Goal: Task Accomplishment & Management: Use online tool/utility

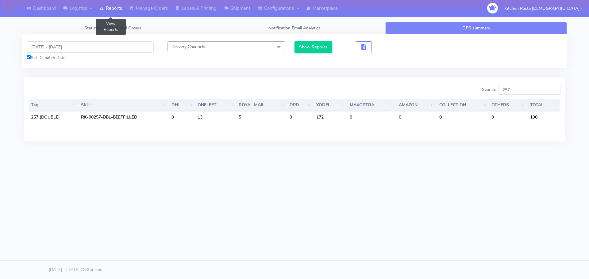
click at [121, 7] on link "Reports" at bounding box center [111, 8] width 30 height 17
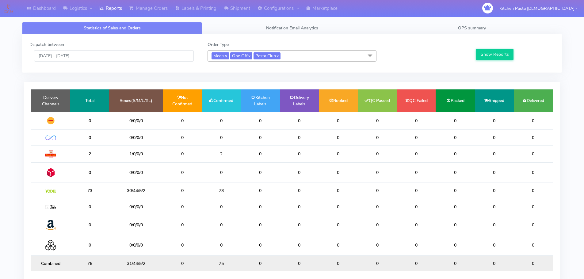
click at [489, 21] on div "Statistics of Sales and Orders Notification Email Analytics OPS summary Dispatc…" at bounding box center [291, 156] width 549 height 277
click at [494, 29] on link "OPS summary" at bounding box center [472, 28] width 180 height 12
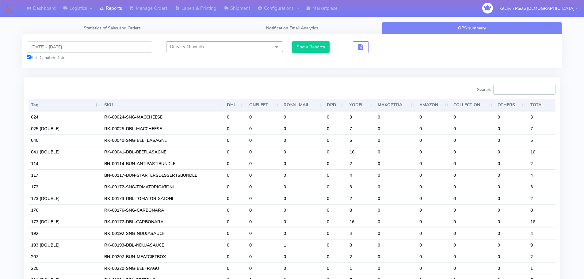
click at [520, 91] on input "Search:" at bounding box center [524, 90] width 62 height 10
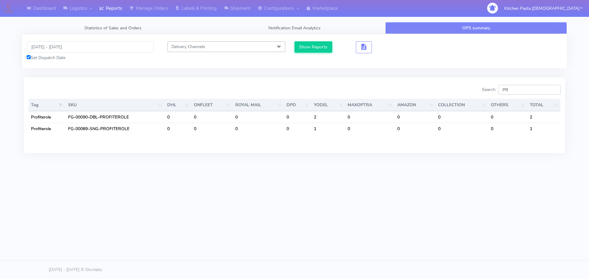
type input "P"
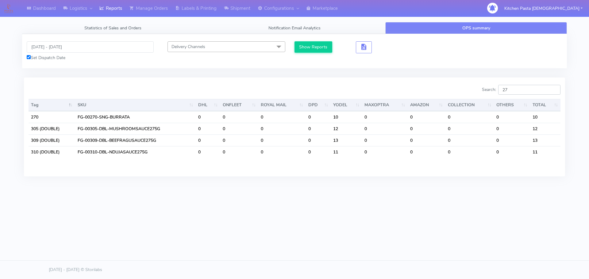
type input "2"
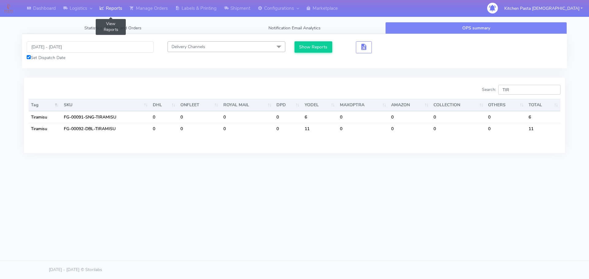
type input "TIR"
click at [99, 6] on link "Reports" at bounding box center [111, 8] width 30 height 17
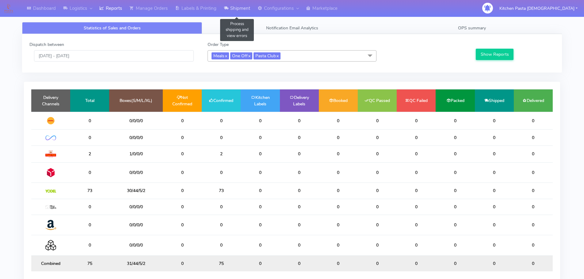
click at [245, 17] on link "Shipment" at bounding box center [237, 8] width 34 height 17
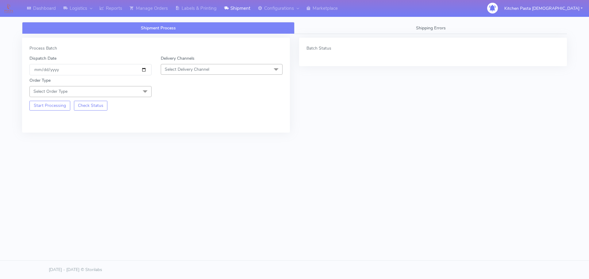
click at [232, 71] on span "Select Delivery Channel" at bounding box center [222, 69] width 122 height 11
drag, startPoint x: 176, startPoint y: 140, endPoint x: 161, endPoint y: 108, distance: 35.7
click at [176, 139] on div "Yodel" at bounding box center [221, 138] width 115 height 6
click at [145, 93] on span at bounding box center [145, 92] width 12 height 12
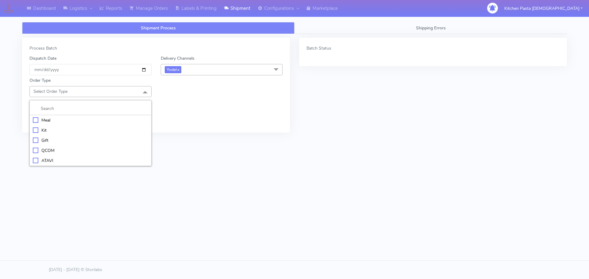
click at [77, 120] on div "Meal" at bounding box center [90, 120] width 115 height 6
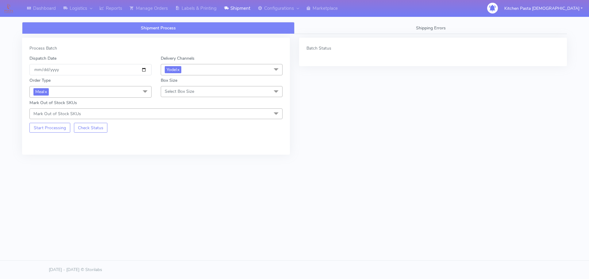
click at [166, 92] on span "Select Box Size" at bounding box center [179, 92] width 29 height 6
click at [174, 159] on div "Mega" at bounding box center [221, 161] width 115 height 6
click at [47, 129] on button "Start Processing" at bounding box center [49, 128] width 41 height 10
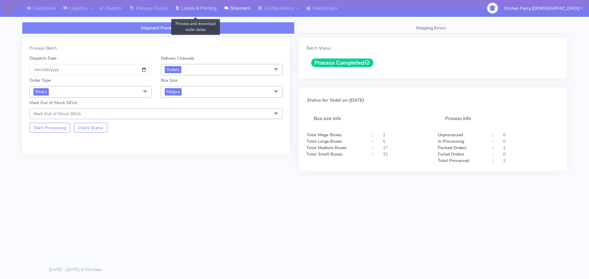
drag, startPoint x: 204, startPoint y: 11, endPoint x: 231, endPoint y: 12, distance: 27.3
click at [205, 10] on link "Labels & Printing" at bounding box center [195, 8] width 49 height 17
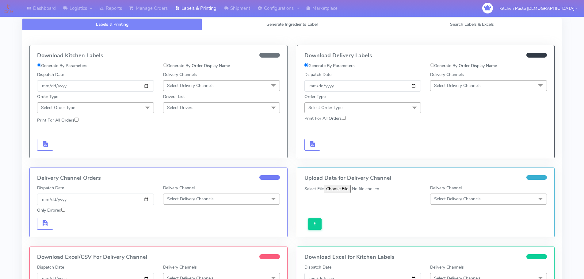
drag, startPoint x: 488, startPoint y: 90, endPoint x: 475, endPoint y: 114, distance: 26.9
click at [488, 90] on span "Select Delivery Channels" at bounding box center [488, 85] width 117 height 11
drag, startPoint x: 454, startPoint y: 156, endPoint x: 428, endPoint y: 137, distance: 32.3
click at [454, 156] on div "Yodel" at bounding box center [488, 154] width 110 height 6
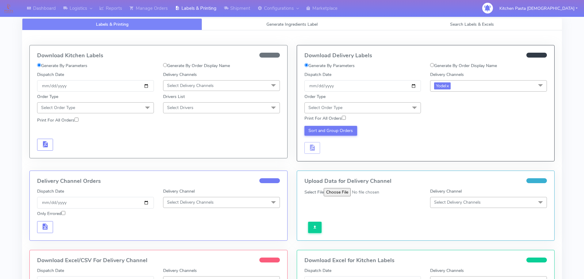
drag, startPoint x: 405, startPoint y: 103, endPoint x: 377, endPoint y: 125, distance: 35.8
click at [405, 103] on span "Select Order Type" at bounding box center [362, 107] width 117 height 11
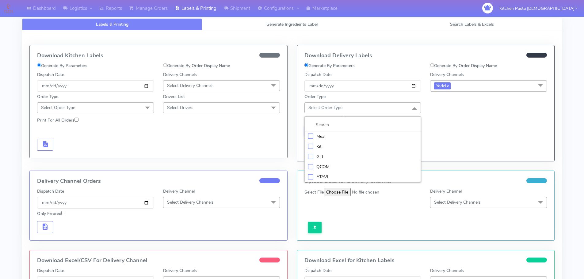
click at [330, 136] on div "Meal" at bounding box center [363, 136] width 110 height 6
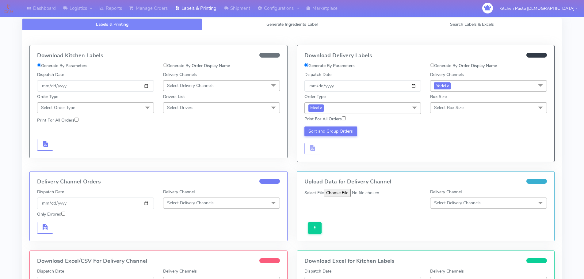
drag, startPoint x: 449, startPoint y: 113, endPoint x: 441, endPoint y: 143, distance: 30.9
click at [449, 113] on div "Box Size Select Box Size Small Small-PR-1 Medium Large Mega" at bounding box center [488, 103] width 126 height 20
click at [444, 107] on span "Select Box Size" at bounding box center [448, 108] width 29 height 6
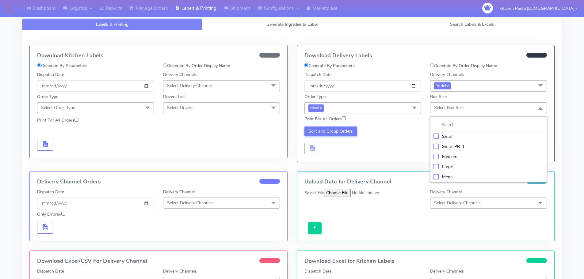
drag, startPoint x: 441, startPoint y: 177, endPoint x: 387, endPoint y: 151, distance: 58.7
click at [441, 177] on div "Mega" at bounding box center [488, 177] width 110 height 6
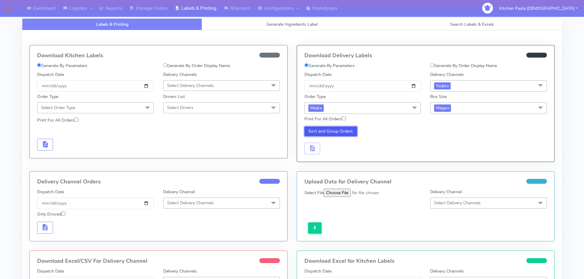
drag, startPoint x: 308, startPoint y: 127, endPoint x: 315, endPoint y: 136, distance: 11.4
click at [309, 127] on button "Sort and Group Orders" at bounding box center [330, 132] width 53 height 10
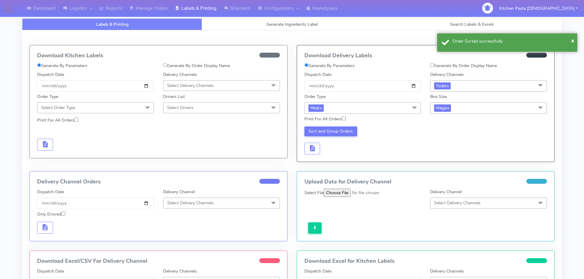
click at [321, 149] on div "Sort and Group Orders" at bounding box center [363, 141] width 126 height 28
drag, startPoint x: 316, startPoint y: 149, endPoint x: 321, endPoint y: 149, distance: 5.2
click at [316, 149] on button "button" at bounding box center [312, 149] width 16 height 12
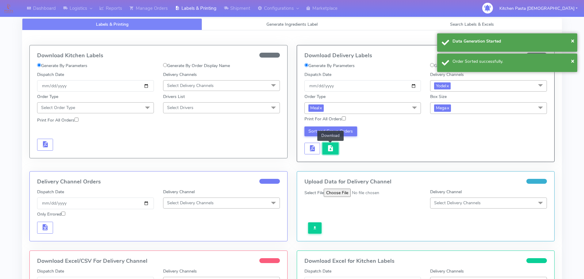
click at [328, 150] on span "button" at bounding box center [330, 150] width 7 height 6
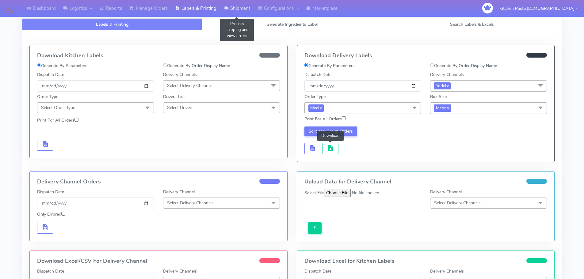
click at [242, 6] on link "Shipment" at bounding box center [237, 8] width 34 height 17
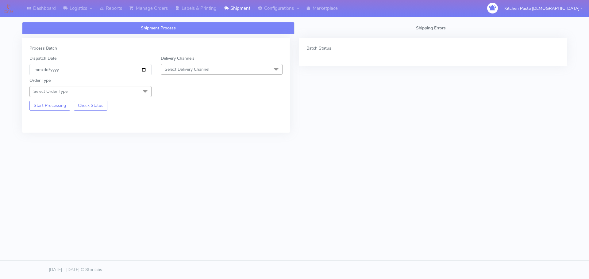
click at [177, 70] on span "Select Delivery Channel" at bounding box center [187, 70] width 44 height 6
click at [168, 137] on div "Yodel" at bounding box center [221, 138] width 115 height 6
click at [115, 88] on span "Select Order Type" at bounding box center [90, 91] width 122 height 11
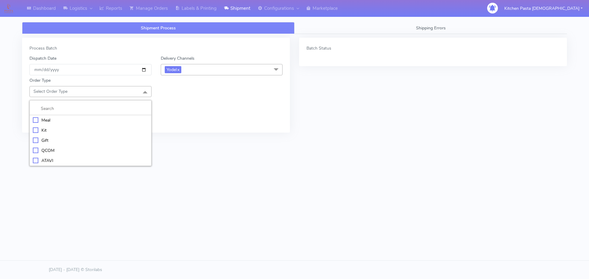
drag, startPoint x: 72, startPoint y: 119, endPoint x: 112, endPoint y: 98, distance: 45.4
click at [72, 119] on div "Meal" at bounding box center [90, 120] width 115 height 6
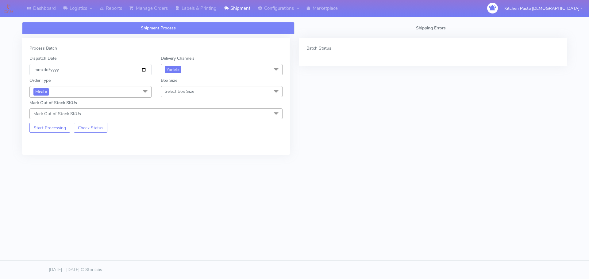
click at [170, 89] on span "Select Box Size" at bounding box center [179, 92] width 29 height 6
click at [168, 150] on div "Large" at bounding box center [221, 150] width 115 height 6
click at [59, 127] on button "Start Processing" at bounding box center [49, 128] width 41 height 10
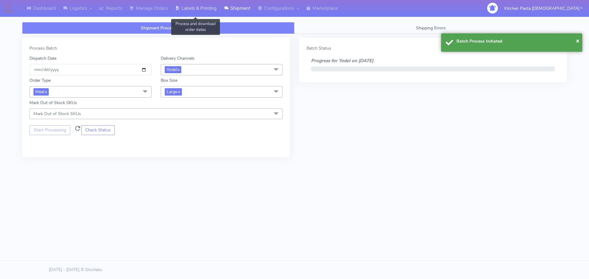
click at [202, 6] on link "Labels & Printing" at bounding box center [195, 8] width 49 height 17
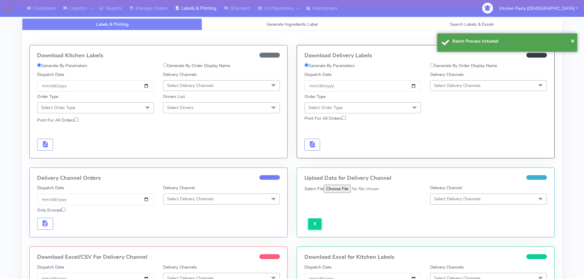
click at [461, 84] on span "Select Delivery Channels" at bounding box center [457, 86] width 47 height 6
click at [450, 152] on div "Yodel" at bounding box center [488, 154] width 110 height 6
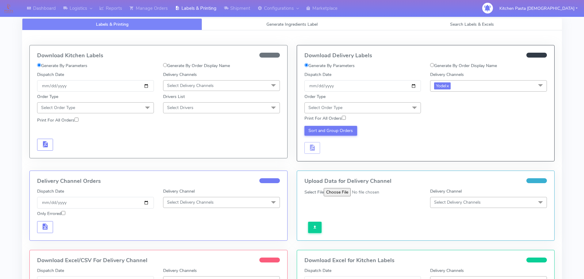
click at [374, 102] on div "Order Type Select Order Type Meal Kit Gift QCOM ATAVI" at bounding box center [363, 103] width 126 height 20
click at [372, 115] on div "Print For All Orders" at bounding box center [426, 118] width 252 height 11
click at [372, 113] on span "Select Order Type" at bounding box center [362, 107] width 117 height 11
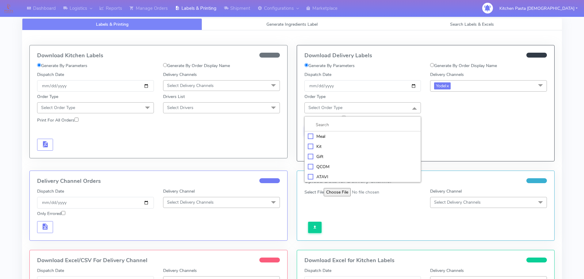
click at [349, 132] on li "Meal" at bounding box center [363, 137] width 116 height 10
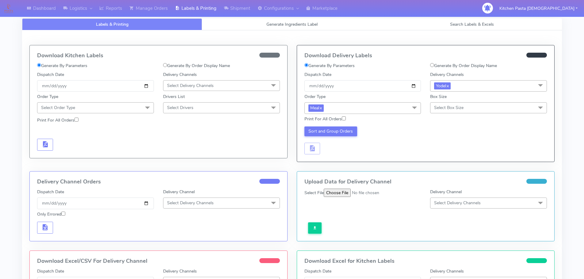
click at [452, 104] on span "Select Box Size" at bounding box center [488, 107] width 117 height 11
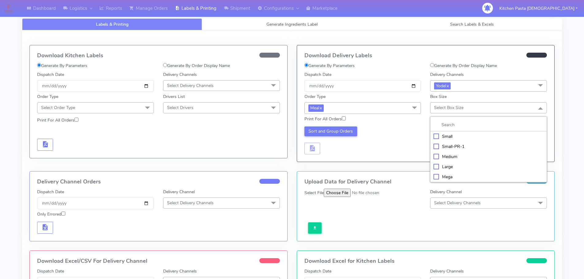
click at [453, 164] on div "Large" at bounding box center [488, 167] width 110 height 6
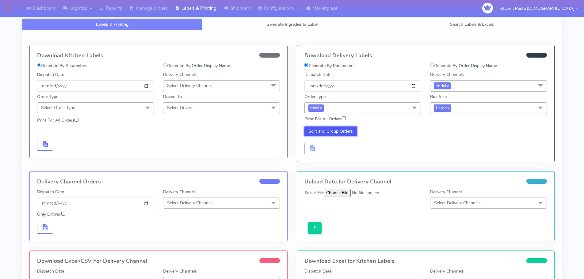
click at [309, 132] on button "Sort and Group Orders" at bounding box center [330, 132] width 53 height 10
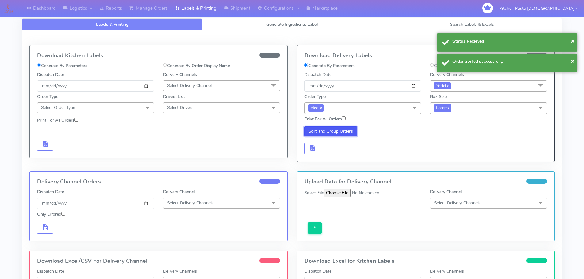
click at [328, 134] on button "Sort and Group Orders" at bounding box center [330, 132] width 53 height 10
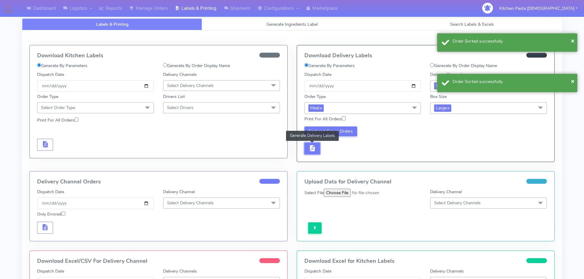
click at [311, 154] on button "button" at bounding box center [312, 149] width 16 height 12
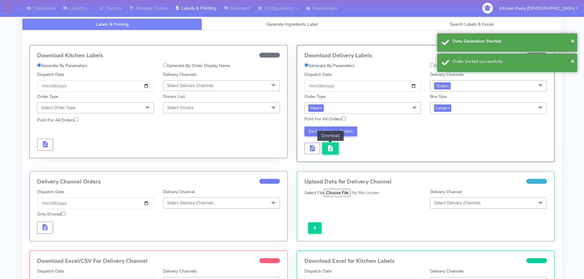
click at [328, 147] on span "button" at bounding box center [330, 150] width 7 height 6
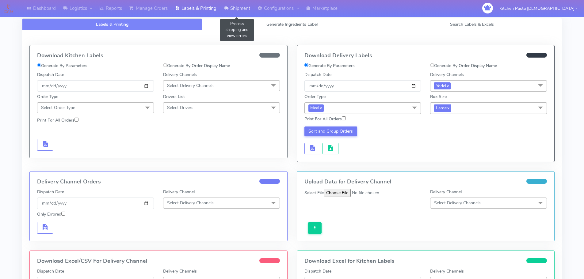
click at [232, 5] on link "Shipment" at bounding box center [237, 8] width 34 height 17
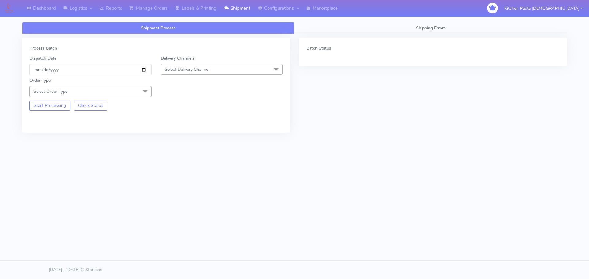
drag, startPoint x: 211, startPoint y: 67, endPoint x: 147, endPoint y: 147, distance: 103.2
click at [211, 67] on span "Select Delivery Channel" at bounding box center [222, 69] width 122 height 11
click at [172, 138] on div "Yodel" at bounding box center [221, 138] width 115 height 6
click at [130, 93] on span "Select Order Type" at bounding box center [90, 91] width 122 height 11
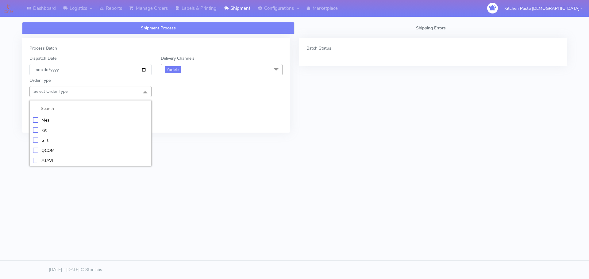
click at [102, 116] on li "Meal" at bounding box center [90, 120] width 121 height 10
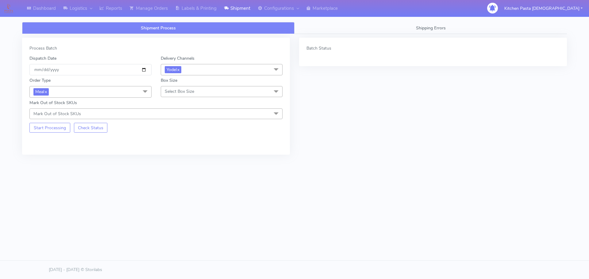
click at [171, 97] on span "Select Box Size" at bounding box center [222, 91] width 122 height 11
click at [166, 140] on div "Medium" at bounding box center [221, 140] width 115 height 6
click at [51, 130] on button "Start Processing" at bounding box center [49, 128] width 41 height 10
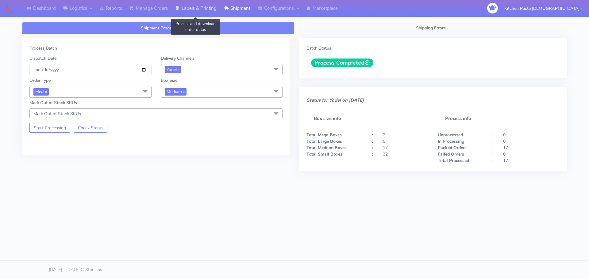
click at [189, 10] on link "Labels & Printing" at bounding box center [195, 8] width 49 height 17
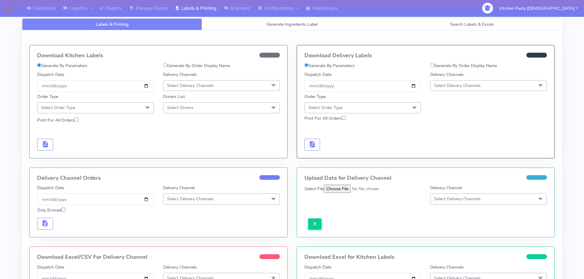
click at [465, 85] on span "Select Delivery Channels" at bounding box center [457, 86] width 47 height 6
click at [452, 155] on div "Yodel" at bounding box center [488, 154] width 110 height 6
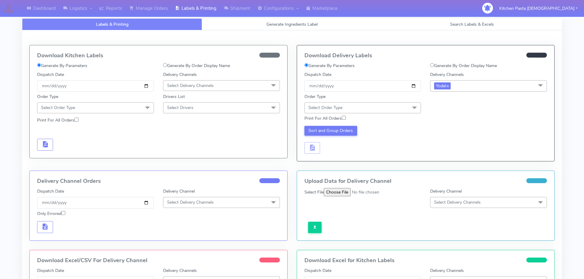
click at [376, 98] on div "Order Type Select Order Type Meal Kit Gift QCOM ATAVI" at bounding box center [363, 103] width 126 height 20
click at [383, 109] on span "Select Order Type" at bounding box center [362, 107] width 117 height 11
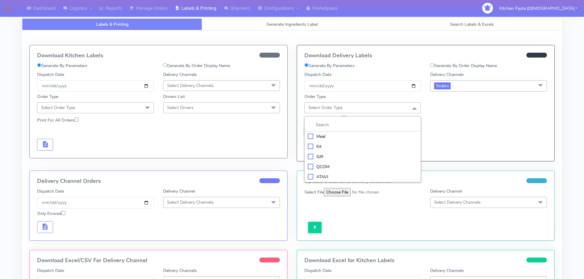
click at [370, 132] on li "Meal" at bounding box center [363, 137] width 116 height 10
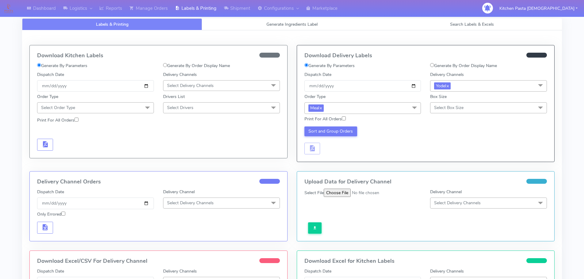
click at [444, 107] on span "Select Box Size" at bounding box center [448, 108] width 29 height 6
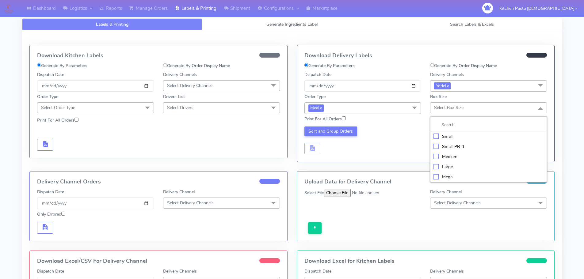
click at [452, 153] on li "Medium" at bounding box center [488, 157] width 116 height 10
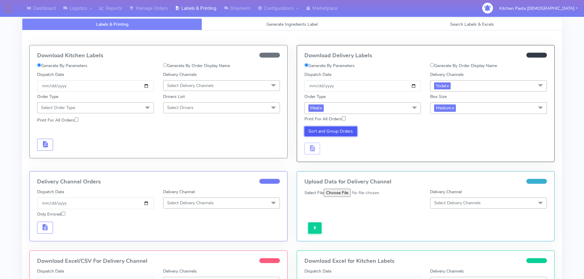
click at [342, 132] on button "Sort and Group Orders" at bounding box center [330, 132] width 53 height 10
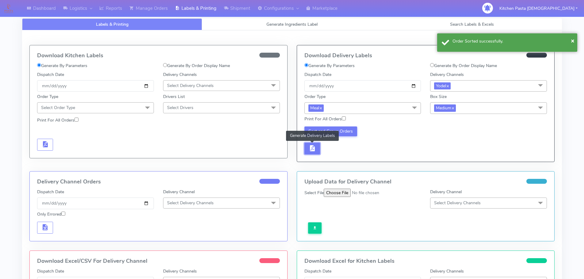
click at [310, 147] on span "button" at bounding box center [311, 150] width 7 height 6
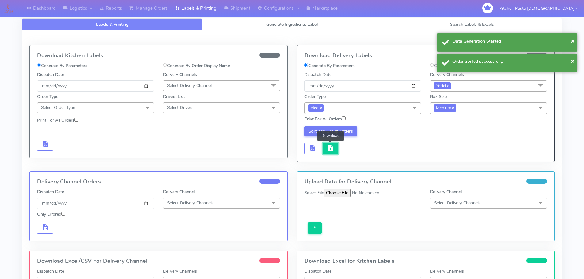
click at [326, 147] on button "button" at bounding box center [330, 149] width 16 height 12
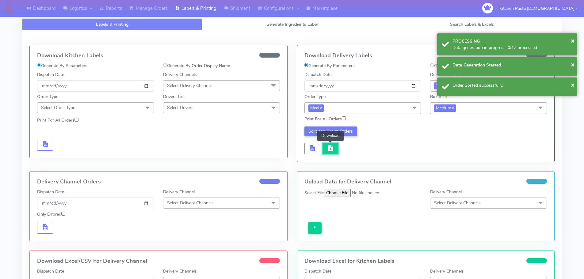
click at [326, 147] on button "button" at bounding box center [330, 149] width 16 height 12
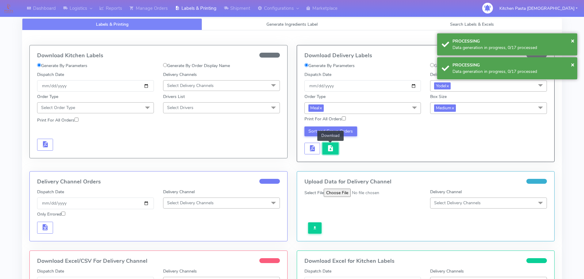
click at [333, 147] on span "button" at bounding box center [330, 150] width 7 height 6
click at [327, 152] on span "button" at bounding box center [330, 150] width 7 height 6
click at [335, 151] on button "button" at bounding box center [330, 149] width 16 height 12
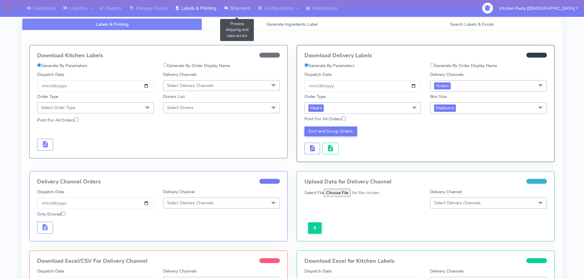
click at [236, 9] on link "Shipment" at bounding box center [237, 8] width 34 height 17
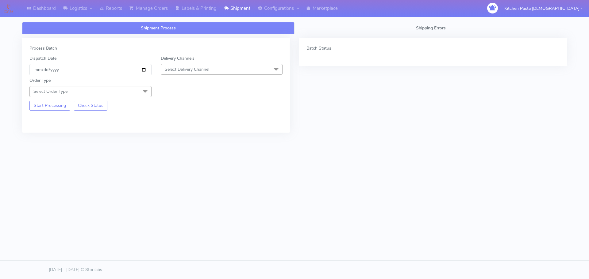
drag, startPoint x: 204, startPoint y: 63, endPoint x: 201, endPoint y: 66, distance: 4.8
click at [204, 63] on div "Delivery Channels Select Delivery Channel DHL OnFleet Royal Mail DPD Yodel MaxO…" at bounding box center [221, 65] width 131 height 20
click at [200, 73] on span "Select Delivery Channel" at bounding box center [222, 69] width 122 height 11
click at [201, 71] on span "Select Delivery Channel" at bounding box center [187, 70] width 44 height 6
click at [198, 72] on span "Select Delivery Channel" at bounding box center [187, 70] width 44 height 6
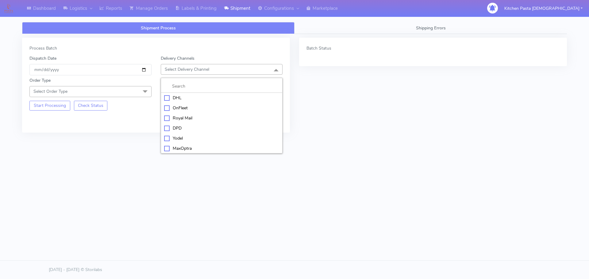
drag, startPoint x: 176, startPoint y: 135, endPoint x: 152, endPoint y: 112, distance: 33.2
click at [176, 136] on div "Yodel" at bounding box center [221, 138] width 115 height 6
click at [144, 89] on span at bounding box center [145, 92] width 12 height 12
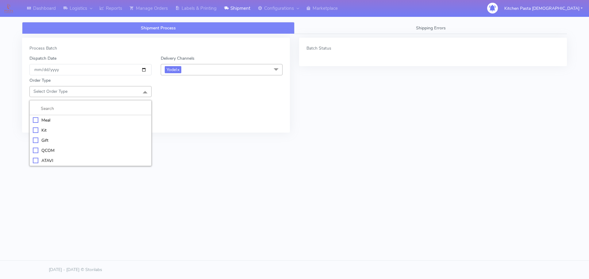
click at [98, 119] on div "Meal" at bounding box center [90, 120] width 115 height 6
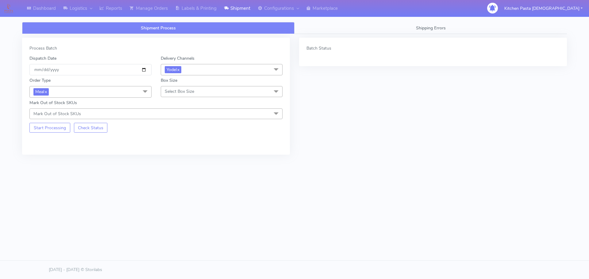
click at [182, 91] on span "Select Box Size" at bounding box center [179, 92] width 29 height 6
drag, startPoint x: 181, startPoint y: 117, endPoint x: 176, endPoint y: 120, distance: 5.5
click at [181, 118] on div "Small" at bounding box center [221, 120] width 115 height 6
click at [55, 129] on button "Start Processing" at bounding box center [49, 128] width 41 height 10
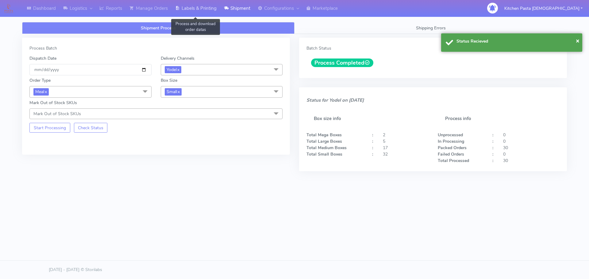
click at [190, 11] on link "Labels & Printing" at bounding box center [195, 8] width 49 height 17
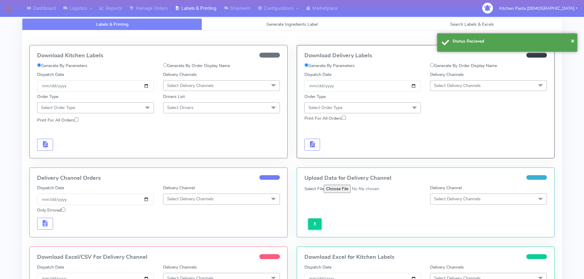
click at [454, 91] on div "Delivery Channels Select Delivery Channels DHL OnFleet Royal Mail DPD Yodel Max…" at bounding box center [488, 81] width 126 height 20
click at [455, 83] on div "Delivery Channels Select Delivery Channels DHL OnFleet Royal Mail DPD Yodel Max…" at bounding box center [488, 81] width 126 height 20
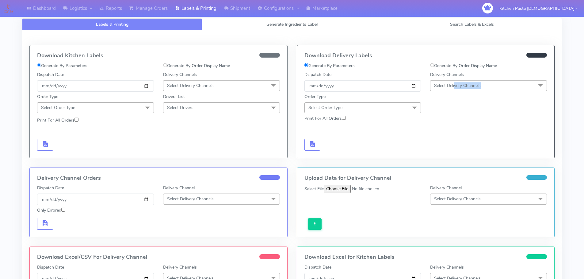
click at [455, 86] on span "Select Delivery Channels" at bounding box center [457, 86] width 47 height 6
drag, startPoint x: 442, startPoint y: 156, endPoint x: 441, endPoint y: 150, distance: 6.5
click at [443, 155] on div "Yodel" at bounding box center [488, 154] width 110 height 6
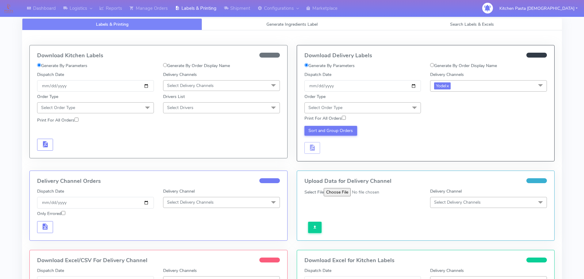
click at [404, 105] on span "Select Order Type" at bounding box center [362, 107] width 117 height 11
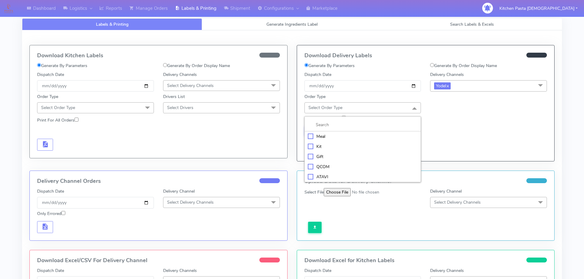
click at [377, 133] on div "Meal" at bounding box center [363, 136] width 110 height 6
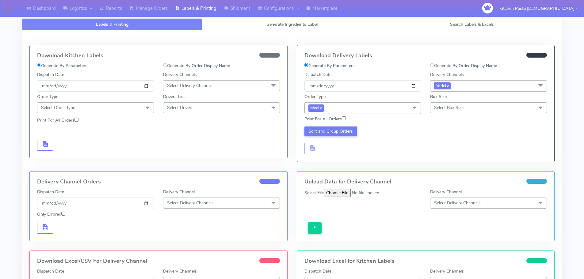
click at [441, 112] on span "Select Box Size" at bounding box center [488, 107] width 117 height 11
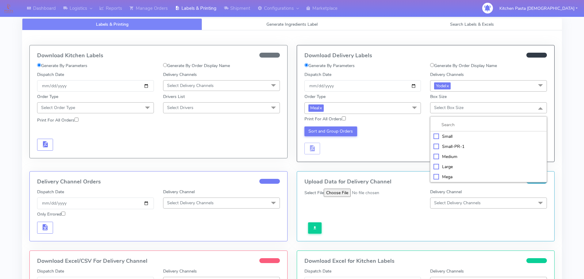
click at [438, 139] on div "Small" at bounding box center [488, 136] width 110 height 6
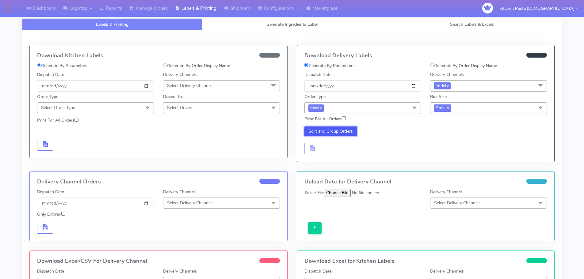
click at [319, 132] on button "Sort and Group Orders" at bounding box center [330, 132] width 53 height 10
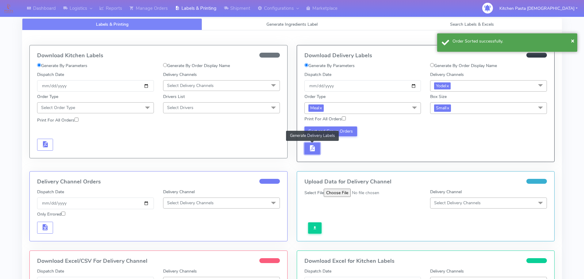
click at [314, 147] on span "button" at bounding box center [311, 150] width 7 height 6
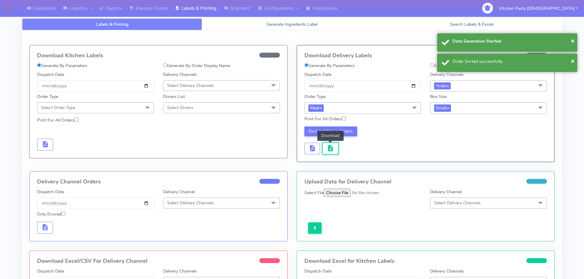
click at [328, 147] on span "button" at bounding box center [330, 150] width 7 height 6
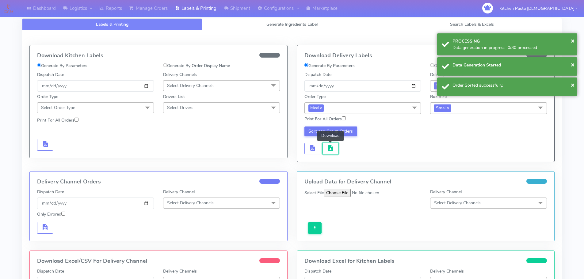
click at [328, 147] on span "button" at bounding box center [330, 150] width 7 height 6
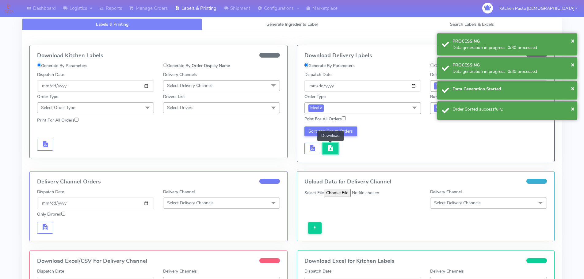
click at [328, 147] on span "button" at bounding box center [330, 150] width 7 height 6
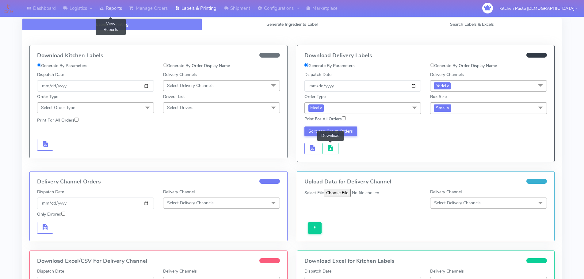
drag, startPoint x: 106, startPoint y: 9, endPoint x: 115, endPoint y: 9, distance: 9.5
click at [106, 9] on link "Reports" at bounding box center [111, 8] width 30 height 17
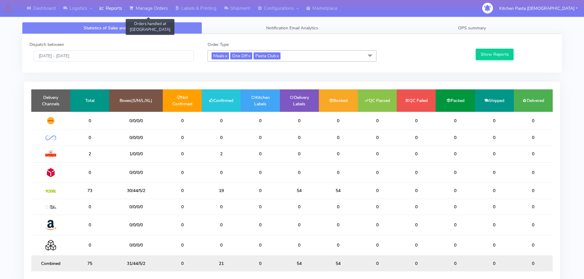
click at [161, 11] on link "Manage Orders" at bounding box center [149, 8] width 46 height 17
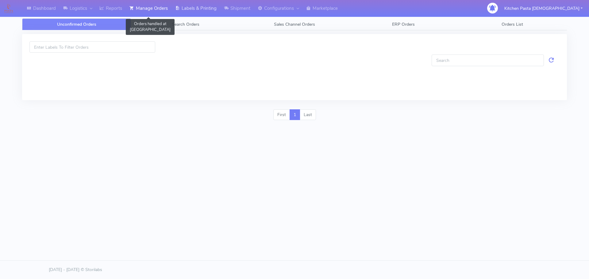
click at [184, 7] on link "Labels & Printing" at bounding box center [195, 8] width 49 height 17
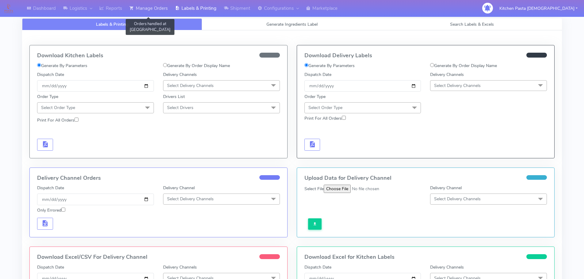
click at [167, 10] on link "Manage Orders" at bounding box center [149, 8] width 46 height 17
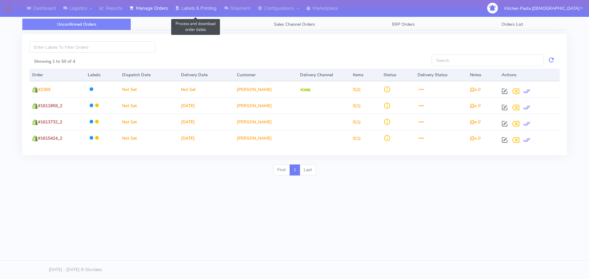
click at [181, 13] on link "Labels & Printing" at bounding box center [195, 8] width 49 height 17
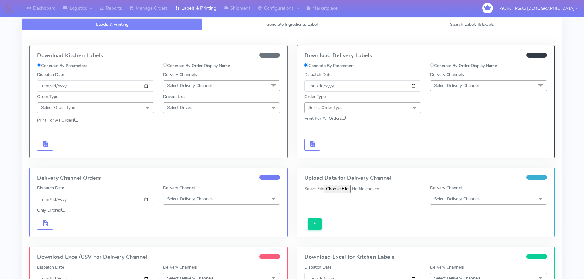
click at [184, 86] on span "Select Delivery Channels" at bounding box center [190, 86] width 47 height 6
click at [185, 132] on div "Royal Mail" at bounding box center [221, 134] width 110 height 6
drag, startPoint x: 147, startPoint y: 101, endPoint x: 146, endPoint y: 109, distance: 8.4
click at [147, 101] on div "Order Type Select Order Type Meal Kit Gift QCOM ATAVI" at bounding box center [95, 102] width 126 height 21
click at [147, 110] on span at bounding box center [147, 108] width 12 height 12
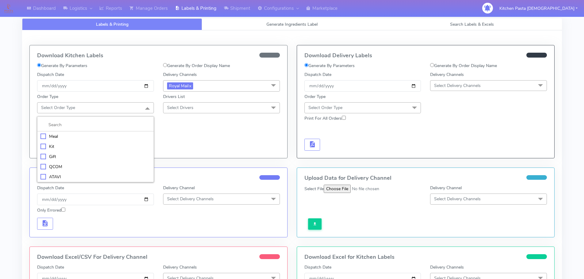
drag, startPoint x: 106, startPoint y: 138, endPoint x: 131, endPoint y: 119, distance: 31.0
click at [107, 138] on div "Meal" at bounding box center [95, 136] width 110 height 6
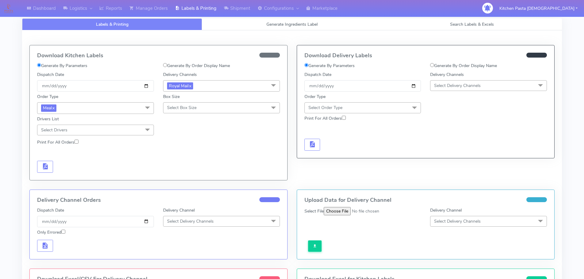
click at [176, 105] on span "Select Box Size" at bounding box center [221, 107] width 117 height 11
click at [189, 175] on div "Mega" at bounding box center [221, 177] width 110 height 6
click at [47, 168] on span "button" at bounding box center [44, 168] width 7 height 6
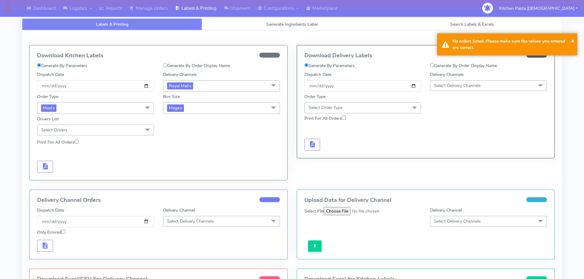
click at [201, 111] on span "Mega x" at bounding box center [221, 107] width 117 height 11
click at [178, 168] on div "Large" at bounding box center [221, 167] width 110 height 6
checkbox input "true"
checkbox input "false"
click at [43, 167] on span "button" at bounding box center [44, 168] width 7 height 6
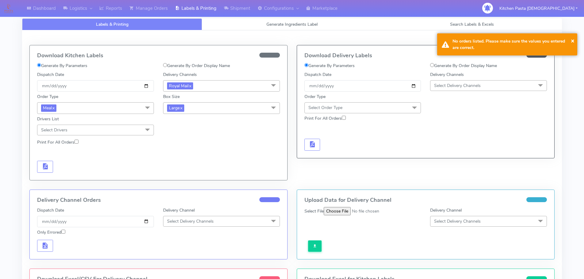
drag, startPoint x: 219, startPoint y: 111, endPoint x: 210, endPoint y: 122, distance: 14.6
click at [220, 111] on span "Large x" at bounding box center [221, 107] width 117 height 11
click at [188, 160] on div "Medium" at bounding box center [221, 157] width 110 height 6
checkbox input "true"
checkbox input "false"
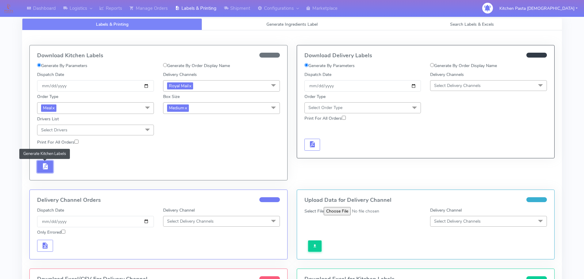
click at [43, 168] on span "button" at bounding box center [44, 168] width 7 height 6
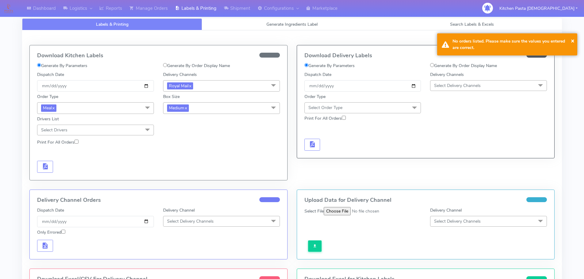
click at [225, 110] on span "Medium x" at bounding box center [221, 107] width 117 height 11
click at [181, 139] on div "Small" at bounding box center [221, 137] width 110 height 6
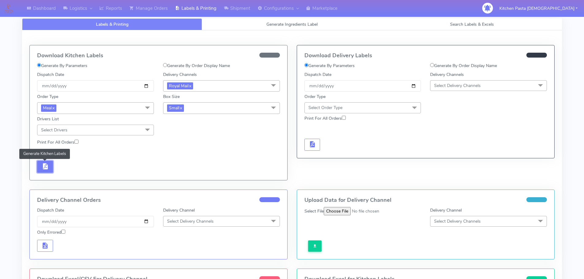
click at [48, 168] on span "button" at bounding box center [44, 168] width 7 height 6
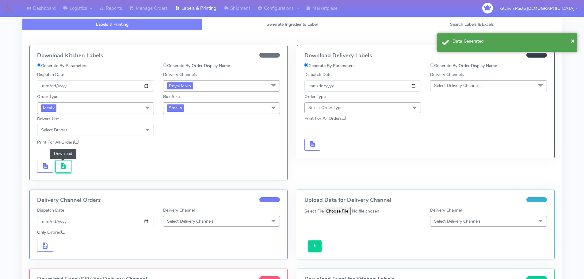
click at [58, 171] on button "button" at bounding box center [63, 167] width 16 height 12
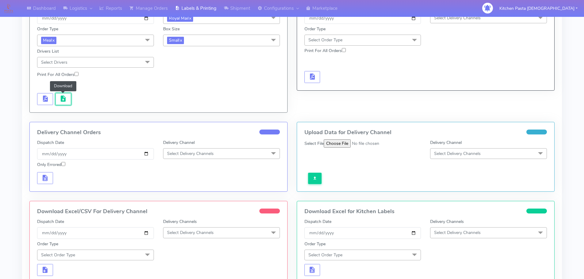
scroll to position [92, 0]
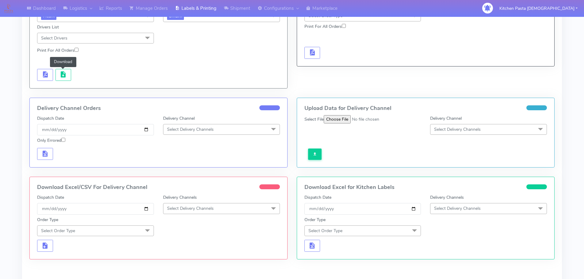
click at [193, 207] on span "Select Delivery Channels" at bounding box center [190, 209] width 47 height 6
click at [183, 255] on div "Royal Mail" at bounding box center [221, 257] width 110 height 6
click at [141, 230] on span "Select Order Type" at bounding box center [95, 231] width 117 height 11
click at [98, 261] on div "Meal" at bounding box center [95, 259] width 110 height 6
click at [193, 230] on span "Select Box Size" at bounding box center [181, 231] width 29 height 6
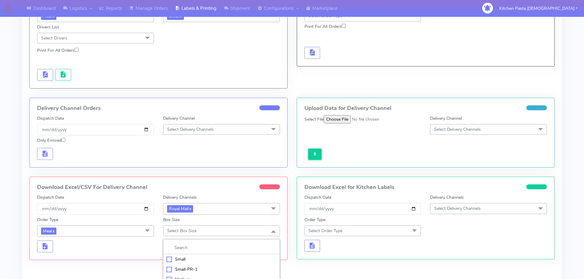
click at [191, 261] on div "Small" at bounding box center [221, 259] width 110 height 6
click at [49, 244] on button "button" at bounding box center [45, 247] width 16 height 12
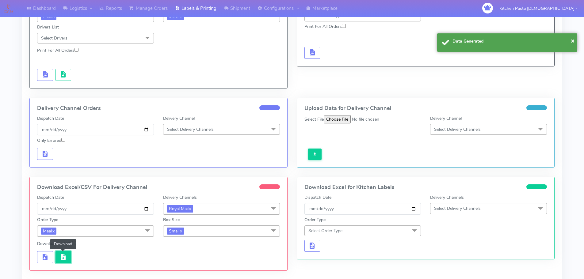
click at [59, 254] on button "button" at bounding box center [63, 257] width 16 height 12
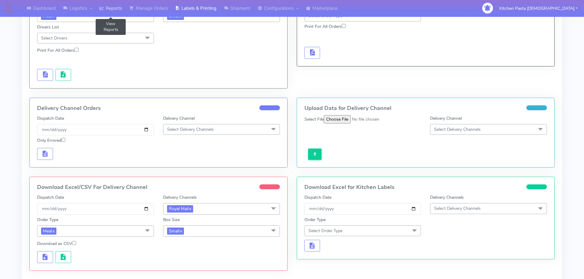
click at [115, 6] on link "Reports" at bounding box center [111, 8] width 30 height 17
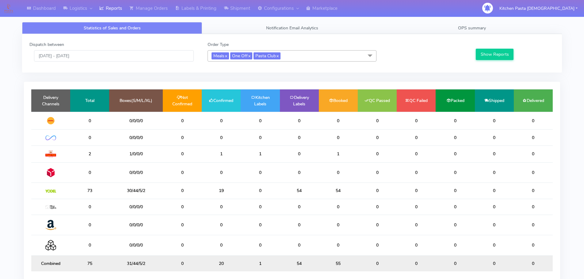
click at [307, 52] on span "Meals x One Off x Pasta Club x" at bounding box center [292, 55] width 169 height 11
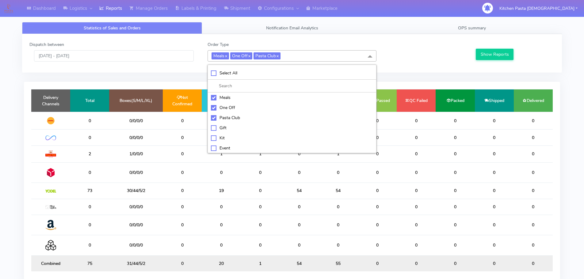
click at [246, 98] on div "Meals" at bounding box center [292, 97] width 162 height 6
checkbox input "false"
click at [237, 109] on div "One Off" at bounding box center [292, 108] width 162 height 6
checkbox input "false"
click at [232, 120] on div "Pasta Club" at bounding box center [292, 118] width 162 height 6
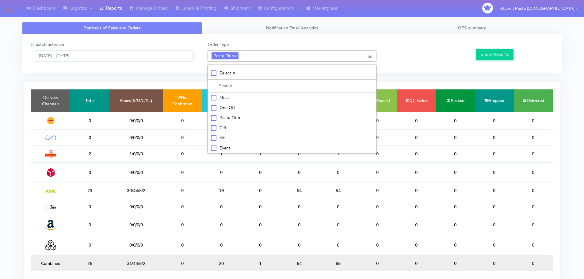
checkbox input "false"
click at [229, 134] on li "Kit" at bounding box center [292, 137] width 168 height 10
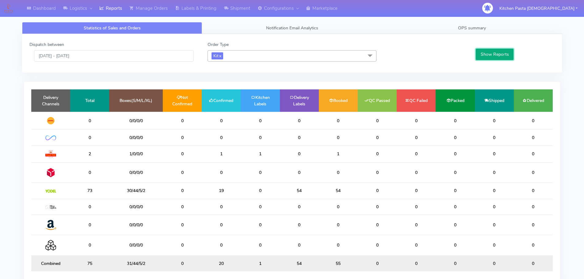
click at [499, 59] on button "Show Reports" at bounding box center [495, 54] width 38 height 11
click at [235, 51] on span "Kit x" at bounding box center [292, 55] width 169 height 11
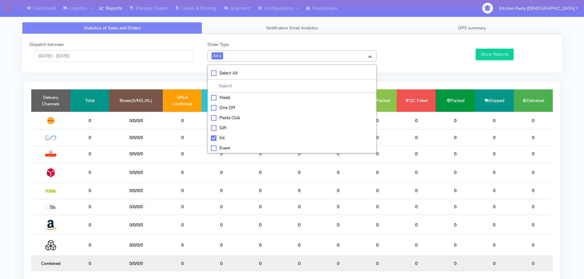
click at [226, 140] on div "Kit" at bounding box center [292, 138] width 162 height 6
checkbox input "false"
drag, startPoint x: 225, startPoint y: 148, endPoint x: 228, endPoint y: 145, distance: 3.9
click at [227, 147] on div "ATAVI" at bounding box center [292, 147] width 162 height 6
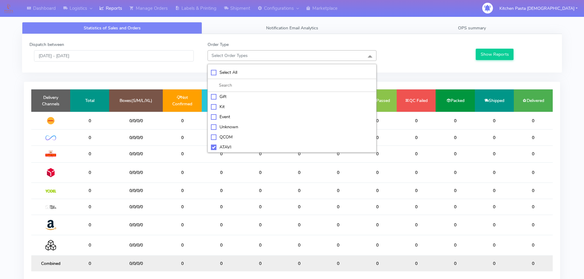
checkbox input "true"
click at [494, 53] on button "Show Reports" at bounding box center [495, 54] width 38 height 11
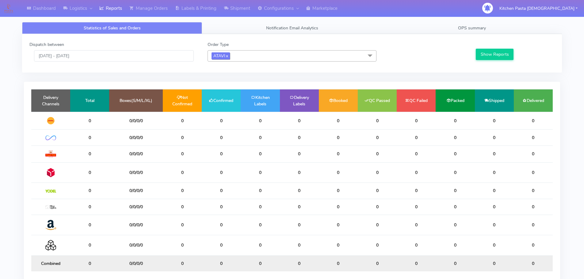
click at [228, 54] on link "x" at bounding box center [226, 55] width 3 height 6
click at [197, 4] on link "Labels & Printing" at bounding box center [195, 8] width 49 height 17
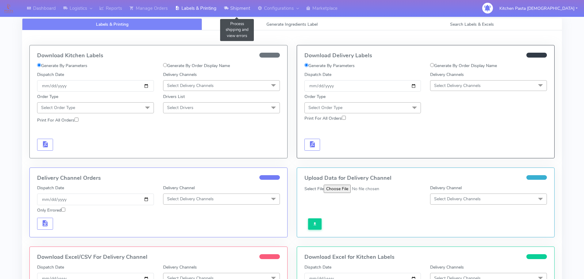
click at [242, 7] on link "Shipment" at bounding box center [237, 8] width 34 height 17
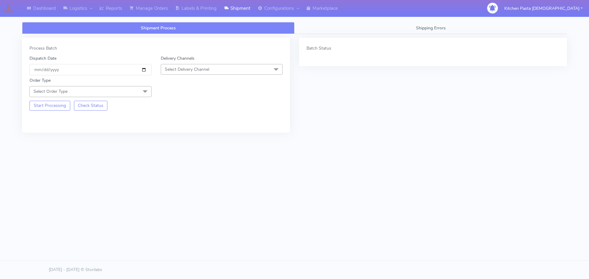
click at [226, 69] on span "Select Delivery Channel" at bounding box center [222, 69] width 122 height 11
click at [201, 137] on div "Yodel" at bounding box center [221, 138] width 115 height 6
click at [142, 93] on span at bounding box center [145, 92] width 12 height 12
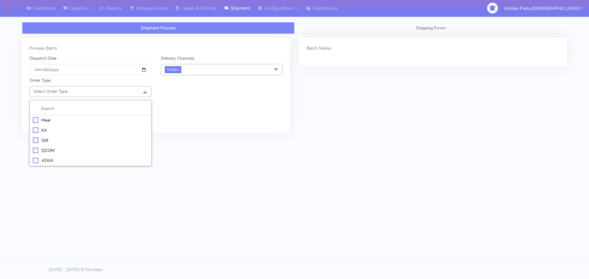
click at [89, 118] on div "Meal" at bounding box center [90, 120] width 115 height 6
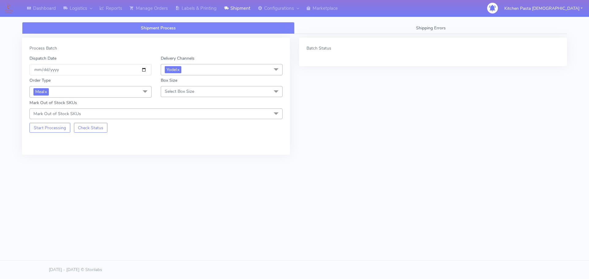
click at [184, 92] on span "Select Box Size" at bounding box center [179, 92] width 29 height 6
click at [170, 156] on li "Mega" at bounding box center [221, 161] width 121 height 10
click at [54, 124] on button "Start Processing" at bounding box center [49, 128] width 41 height 10
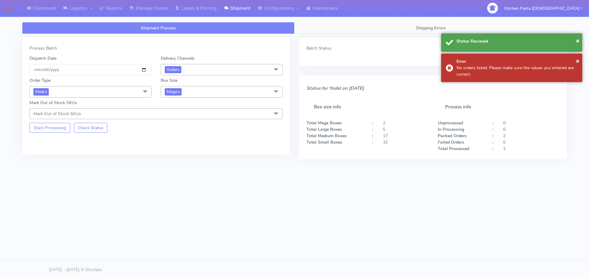
click at [250, 91] on span "Mega x" at bounding box center [222, 91] width 122 height 11
click at [184, 148] on div "Large" at bounding box center [221, 151] width 115 height 6
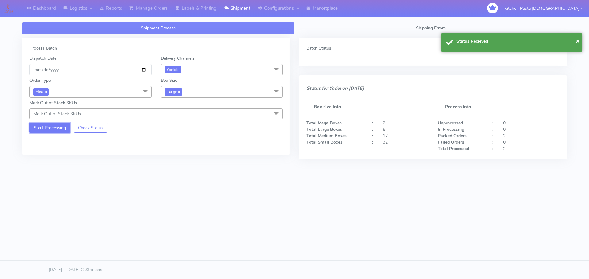
click at [67, 126] on button "Start Processing" at bounding box center [49, 128] width 41 height 10
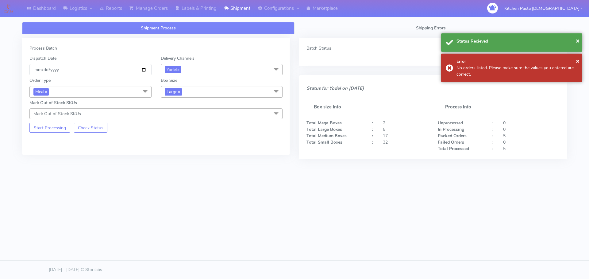
click at [196, 94] on span "Large x" at bounding box center [222, 91] width 122 height 11
click at [175, 142] on div "Medium" at bounding box center [221, 141] width 115 height 6
drag, startPoint x: 50, startPoint y: 127, endPoint x: 129, endPoint y: 115, distance: 80.0
click at [51, 127] on button "Start Processing" at bounding box center [49, 128] width 41 height 10
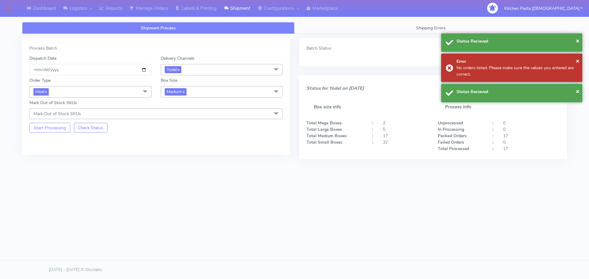
drag, startPoint x: 196, startPoint y: 94, endPoint x: 190, endPoint y: 110, distance: 16.9
click at [197, 94] on span "Medium x" at bounding box center [222, 91] width 122 height 11
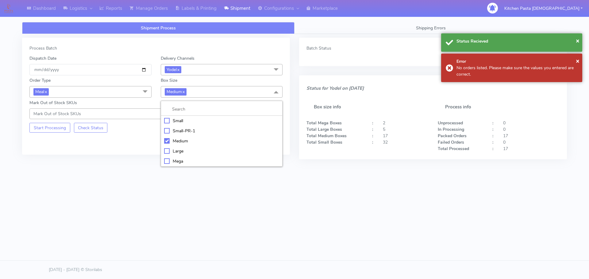
click at [184, 122] on div "Small" at bounding box center [221, 121] width 115 height 6
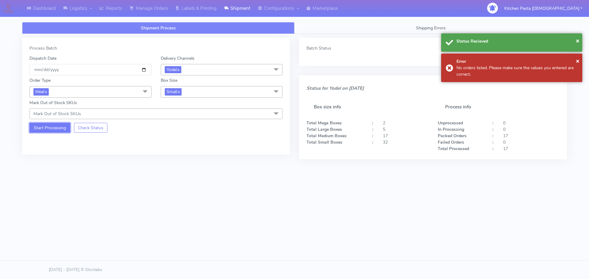
click at [46, 127] on button "Start Processing" at bounding box center [49, 128] width 41 height 10
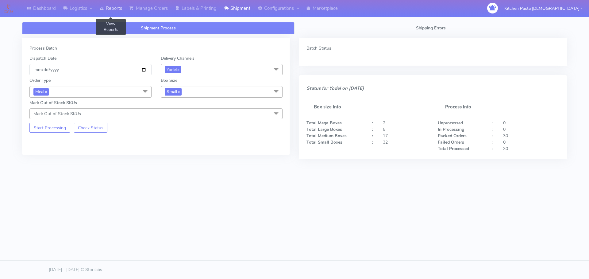
click at [111, 13] on link "Reports" at bounding box center [111, 8] width 30 height 17
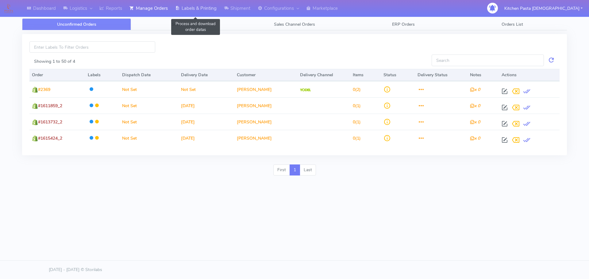
click at [200, 12] on link "Labels & Printing" at bounding box center [195, 8] width 49 height 17
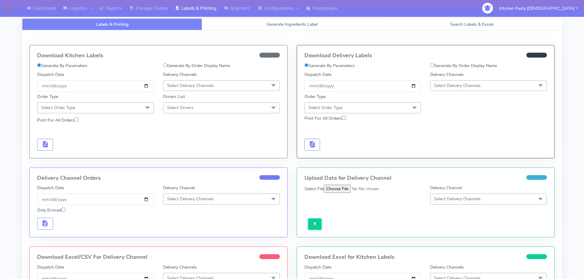
click at [242, 29] on link "Generate Ingredients Label" at bounding box center [292, 24] width 180 height 12
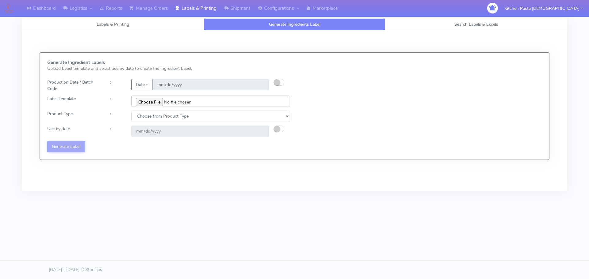
click at [156, 99] on input "file" at bounding box center [210, 101] width 158 height 11
type input "C:\fakepath\Ecom_256_V4.jpg"
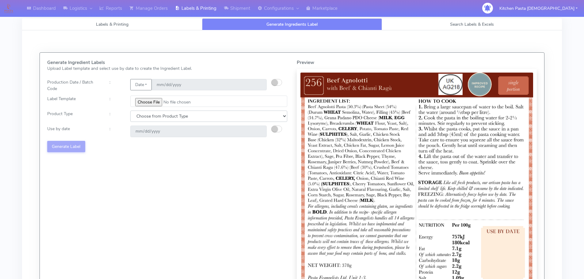
click at [145, 113] on select "Choose from Product Type ECOM ERETAIL CIRCULAR CIRC_DESERTS LASAGNE" at bounding box center [208, 116] width 157 height 11
select select "0"
click at [130, 111] on select "Choose from Product Type ECOM ERETAIL CIRCULAR CIRC_DESERTS LASAGNE" at bounding box center [208, 116] width 157 height 11
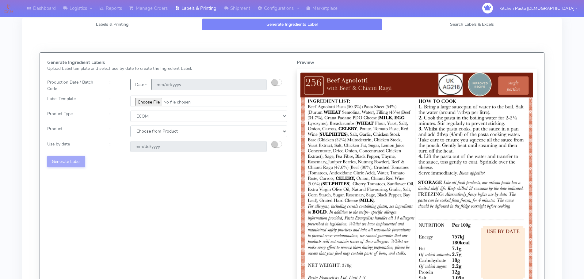
click at [146, 136] on select "Choose from Product PLAIN PASTA (EXCEPT HURRA) HURRA FILLED PASTA BUTTER (INTER…" at bounding box center [208, 131] width 157 height 11
select select "0"
click at [130, 126] on select "Choose from Product PLAIN PASTA (EXCEPT HURRA) HURRA FILLED PASTA BUTTER (INTER…" at bounding box center [208, 131] width 157 height 11
click at [275, 142] on small "button" at bounding box center [275, 144] width 6 height 6
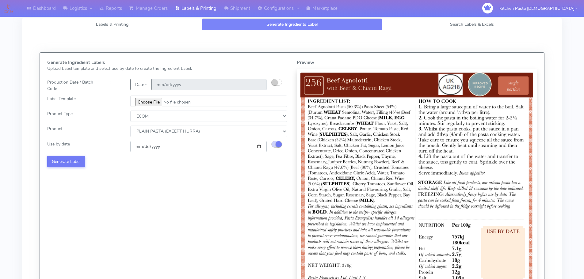
click at [257, 147] on input "[DATE]" at bounding box center [198, 146] width 136 height 11
type input "[DATE]"
click at [72, 166] on button "Generate Label" at bounding box center [66, 161] width 38 height 11
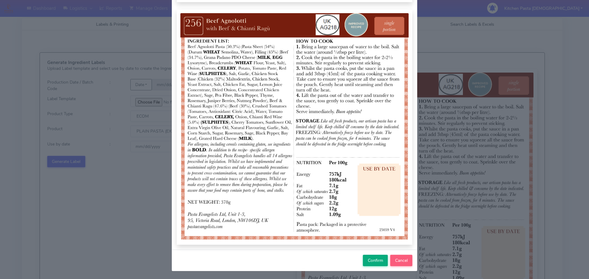
scroll to position [63, 0]
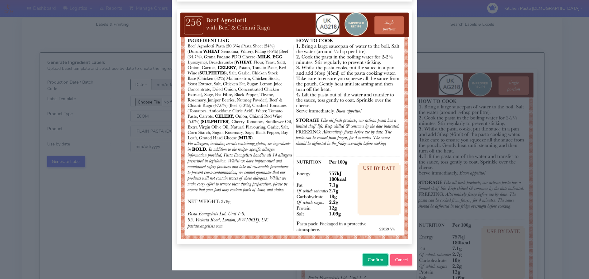
click at [378, 263] on span "Confirm" at bounding box center [375, 260] width 15 height 6
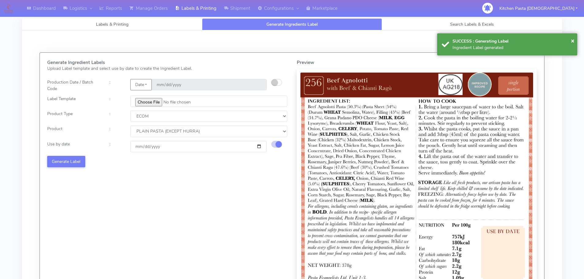
select select
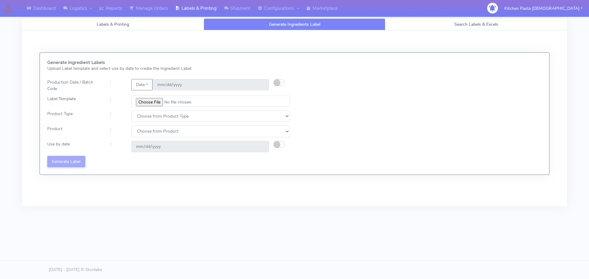
click at [147, 99] on input "file" at bounding box center [210, 101] width 158 height 11
type input "C:\fakepath\Ecom_257_V4.jpg"
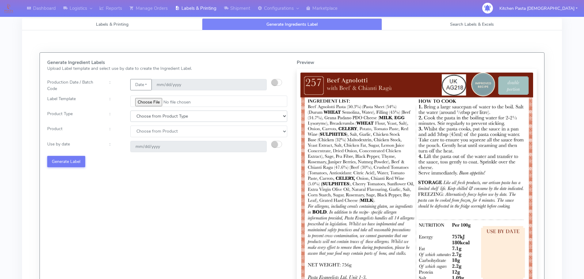
click at [166, 115] on select "Choose from Product Type ECOM ERETAIL CIRCULAR CIRC_DESERTS LASAGNE" at bounding box center [208, 116] width 157 height 11
click at [159, 121] on select "Choose from Product Type ECOM ERETAIL CIRCULAR CIRC_DESERTS LASAGNE" at bounding box center [208, 116] width 157 height 11
select select "0"
click at [130, 111] on select "Choose from Product Type ECOM ERETAIL CIRCULAR CIRC_DESERTS LASAGNE" at bounding box center [208, 116] width 157 height 11
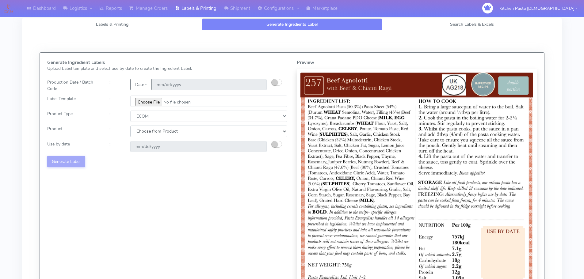
click at [158, 135] on select "Choose from Product PLAIN PASTA (EXCEPT HURRA) HURRA FILLED PASTA BUTTER (INTER…" at bounding box center [208, 131] width 157 height 11
select select "0"
click at [130, 126] on select "Choose from Product PLAIN PASTA (EXCEPT HURRA) HURRA FILLED PASTA BUTTER (INTER…" at bounding box center [208, 131] width 157 height 11
click at [280, 143] on button "button" at bounding box center [276, 144] width 11 height 7
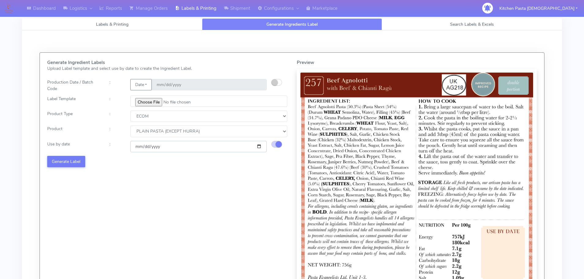
click at [260, 146] on input "[DATE]" at bounding box center [198, 146] width 136 height 11
type input "[DATE]"
click at [61, 154] on div "Generate Ingredient Labels Upload Label template and select use by date to crea…" at bounding box center [168, 184] width 250 height 249
click at [69, 159] on button "Generate Label" at bounding box center [66, 161] width 38 height 11
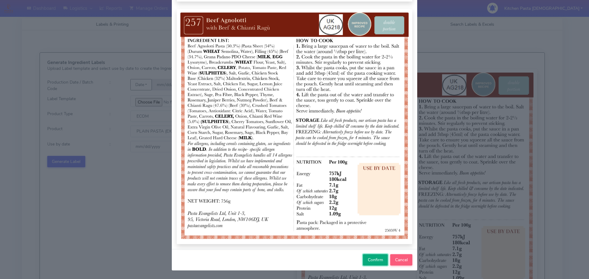
click at [370, 256] on button "Confirm" at bounding box center [375, 259] width 25 height 11
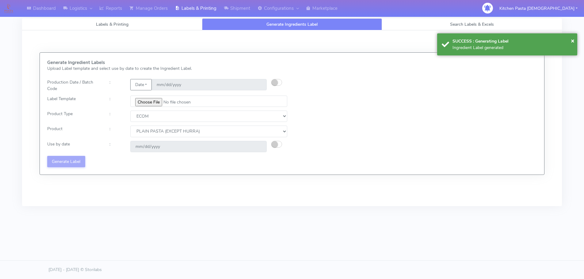
select select
click at [155, 102] on input "file" at bounding box center [210, 101] width 158 height 11
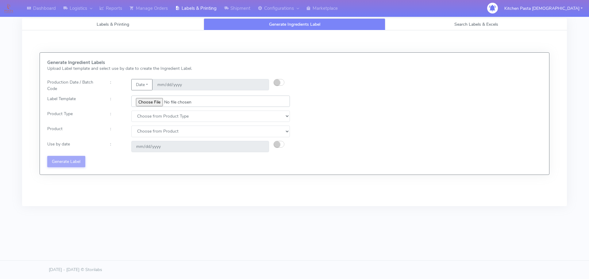
type input "C:\fakepath\Ecom_172_V3.jpg"
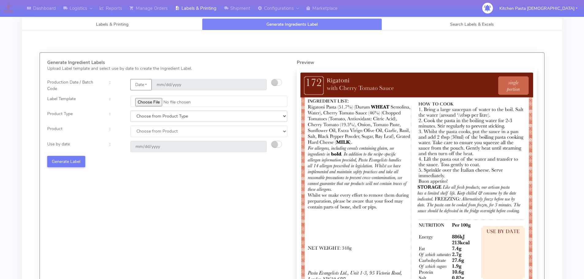
drag, startPoint x: 157, startPoint y: 117, endPoint x: 157, endPoint y: 121, distance: 3.4
click at [157, 117] on select "Choose from Product Type ECOM ERETAIL CIRCULAR CIRC_DESERTS LASAGNE" at bounding box center [208, 116] width 157 height 11
select select "0"
click at [130, 111] on select "Choose from Product Type ECOM ERETAIL CIRCULAR CIRC_DESERTS LASAGNE" at bounding box center [208, 116] width 157 height 11
click at [149, 137] on select "Choose from Product PLAIN PASTA (EXCEPT HURRA) HURRA FILLED PASTA BUTTER (INTER…" at bounding box center [208, 131] width 157 height 11
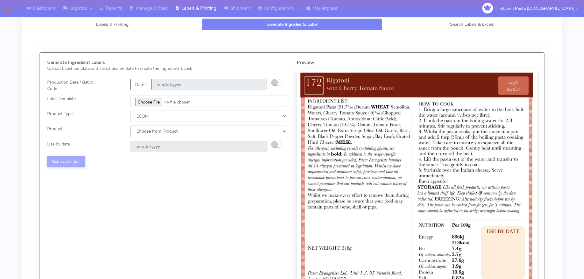
select select "0"
click at [130, 126] on select "Choose from Product PLAIN PASTA (EXCEPT HURRA) HURRA FILLED PASTA BUTTER (INTER…" at bounding box center [208, 131] width 157 height 11
click at [280, 147] on button "button" at bounding box center [276, 144] width 11 height 7
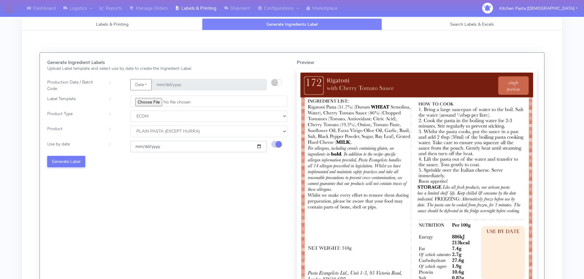
click at [255, 144] on input "[DATE]" at bounding box center [198, 146] width 136 height 11
click at [255, 145] on input "[DATE]" at bounding box center [198, 146] width 136 height 11
click at [257, 145] on input "[DATE]" at bounding box center [198, 146] width 136 height 11
click at [259, 147] on input "[DATE]" at bounding box center [198, 146] width 136 height 11
type input "[DATE]"
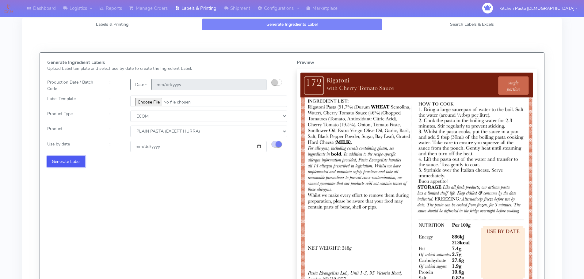
click at [60, 164] on button "Generate Label" at bounding box center [66, 161] width 38 height 11
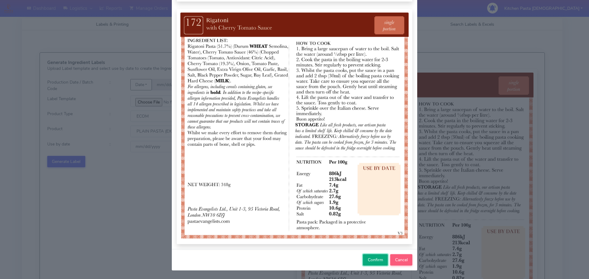
click at [368, 257] on span "Confirm" at bounding box center [375, 260] width 15 height 6
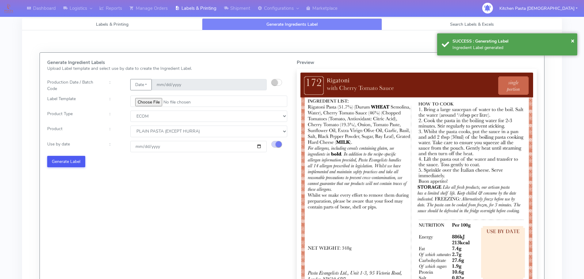
select select
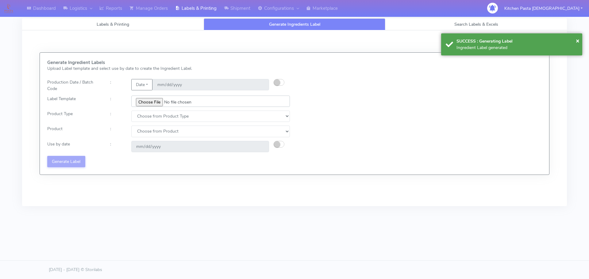
click at [151, 105] on input "file" at bounding box center [210, 101] width 158 height 11
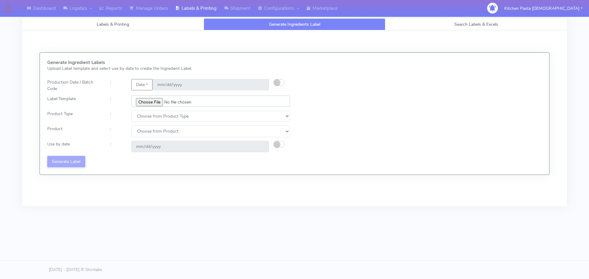
type input "C:\fakepath\Ecom_173_V3.jpg"
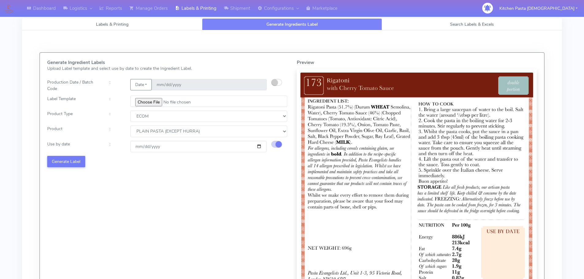
select select "0"
drag, startPoint x: 0, startPoint y: 0, endPoint x: 90, endPoint y: 163, distance: 186.2
click at [70, 155] on div "Generate Ingredient Labels Upload Label template and select use by date to crea…" at bounding box center [168, 184] width 250 height 249
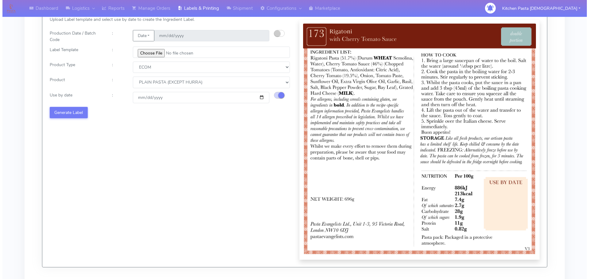
scroll to position [96, 0]
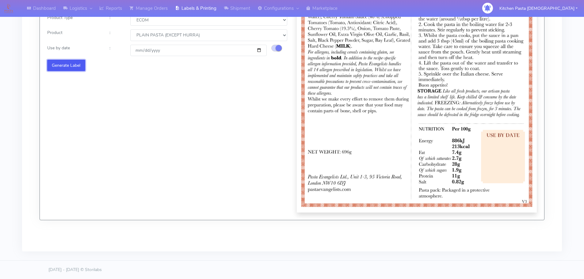
click at [76, 70] on button "Generate Label" at bounding box center [66, 65] width 38 height 11
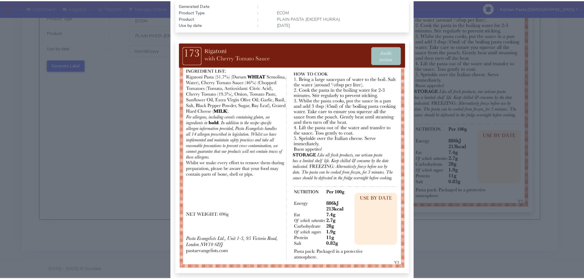
scroll to position [63, 0]
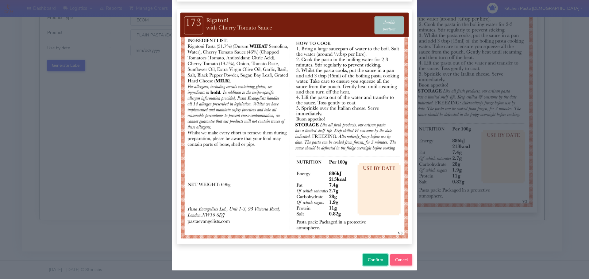
click at [368, 259] on span "Confirm" at bounding box center [375, 260] width 15 height 6
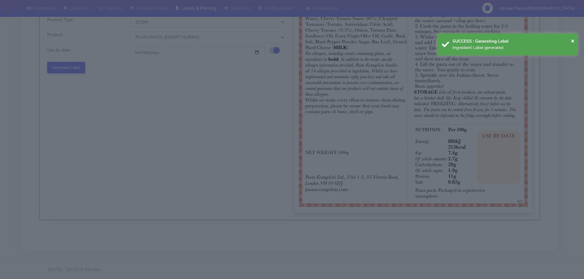
select select
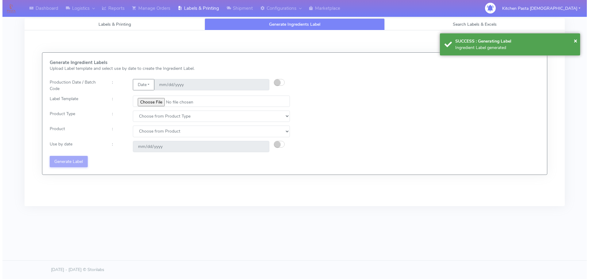
scroll to position [0, 0]
click at [151, 101] on input "file" at bounding box center [210, 101] width 158 height 11
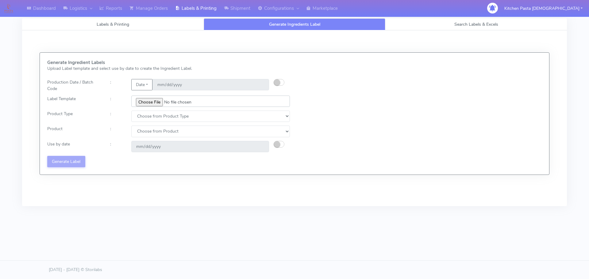
type input "C:\fakepath\Ecom_336_V3.jpg"
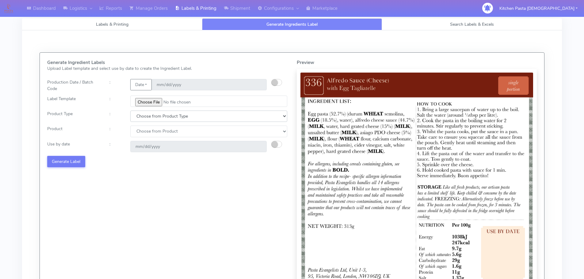
drag, startPoint x: 151, startPoint y: 118, endPoint x: 151, endPoint y: 123, distance: 4.3
click at [151, 123] on div "Generate Ingredient Labels Upload Label template and select use by date to crea…" at bounding box center [168, 184] width 250 height 249
select select "0"
click at [130, 111] on select "Choose from Product Type ECOM ERETAIL CIRCULAR CIRC_DESERTS LASAGNE" at bounding box center [208, 116] width 157 height 11
click at [146, 140] on div "Generate Ingredient Labels Upload Label template and select use by date to crea…" at bounding box center [168, 184] width 250 height 249
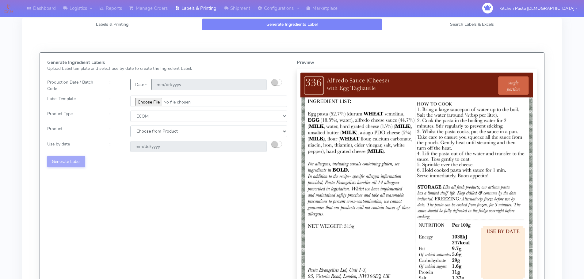
click at [146, 133] on select "Choose from Product PLAIN PASTA (EXCEPT HURRA) HURRA FILLED PASTA BUTTER (INTER…" at bounding box center [208, 131] width 157 height 11
select select "0"
click at [130, 126] on select "Choose from Product PLAIN PASTA (EXCEPT HURRA) HURRA FILLED PASTA BUTTER (INTER…" at bounding box center [208, 131] width 157 height 11
click at [274, 145] on small "button" at bounding box center [275, 144] width 6 height 6
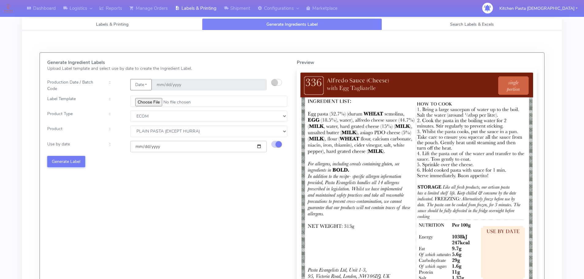
click at [259, 147] on input "[DATE]" at bounding box center [198, 146] width 136 height 11
type input "[DATE]"
click at [76, 160] on button "Generate Label" at bounding box center [66, 161] width 38 height 11
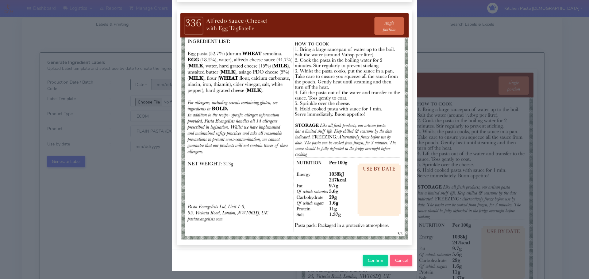
scroll to position [63, 0]
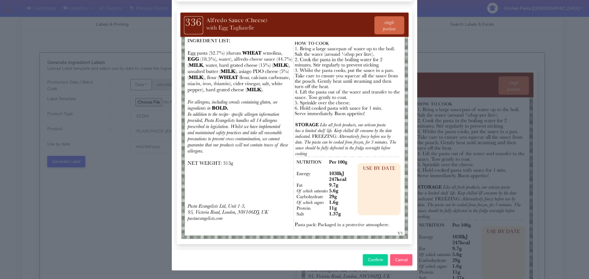
click at [360, 259] on div "Confirm Cancel" at bounding box center [294, 259] width 245 height 21
click at [368, 257] on span "Confirm" at bounding box center [375, 260] width 15 height 6
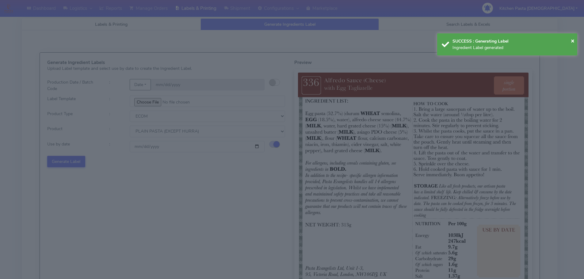
select select
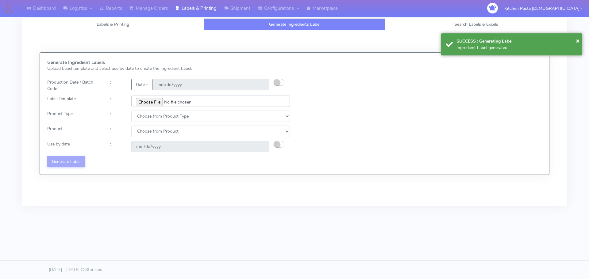
click at [153, 98] on input "file" at bounding box center [210, 101] width 158 height 11
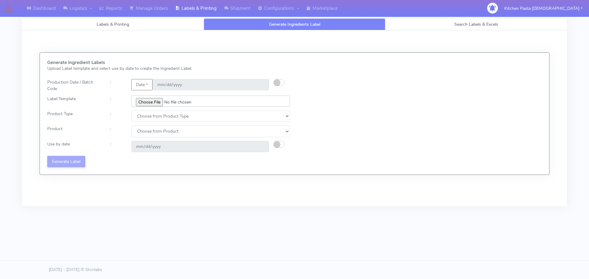
type input "C:\fakepath\Ecom_337_V3.jpg"
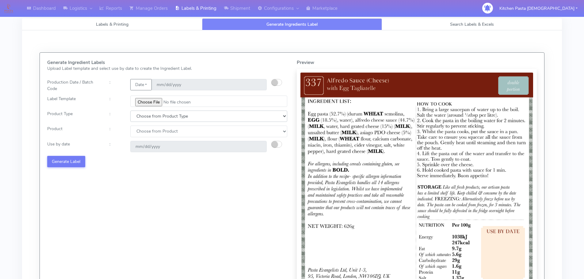
drag, startPoint x: 141, startPoint y: 116, endPoint x: 147, endPoint y: 120, distance: 7.4
click at [144, 117] on select "Choose from Product Type ECOM ERETAIL CIRCULAR CIRC_DESERTS LASAGNE" at bounding box center [208, 116] width 157 height 11
select select "0"
click at [130, 111] on select "Choose from Product Type ECOM ERETAIL CIRCULAR CIRC_DESERTS LASAGNE" at bounding box center [208, 116] width 157 height 11
drag, startPoint x: 148, startPoint y: 131, endPoint x: 150, endPoint y: 136, distance: 5.7
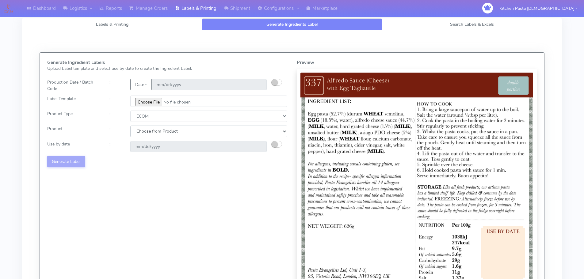
click at [148, 132] on select "Choose from Product PLAIN PASTA (EXCEPT HURRA) HURRA FILLED PASTA BUTTER (INTER…" at bounding box center [208, 131] width 157 height 11
select select "0"
click at [130, 126] on select "Choose from Product PLAIN PASTA (EXCEPT HURRA) HURRA FILLED PASTA BUTTER (INTER…" at bounding box center [208, 131] width 157 height 11
drag, startPoint x: 276, startPoint y: 144, endPoint x: 271, endPoint y: 146, distance: 5.1
click at [277, 145] on small "button" at bounding box center [275, 144] width 6 height 6
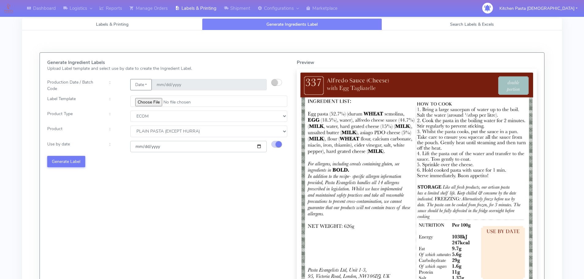
click at [257, 146] on input "[DATE]" at bounding box center [198, 146] width 136 height 11
type input "[DATE]"
click at [71, 158] on button "Generate Label" at bounding box center [66, 161] width 38 height 11
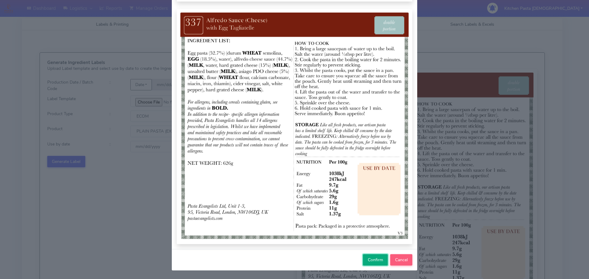
click at [376, 255] on button "Confirm" at bounding box center [375, 259] width 25 height 11
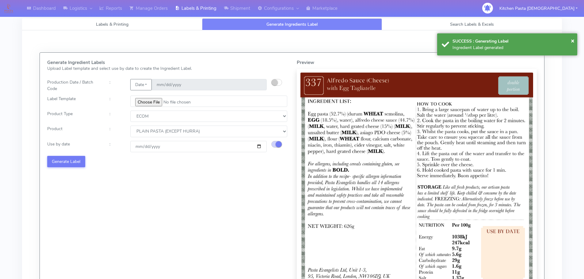
select select
